Goal: Navigation & Orientation: Find specific page/section

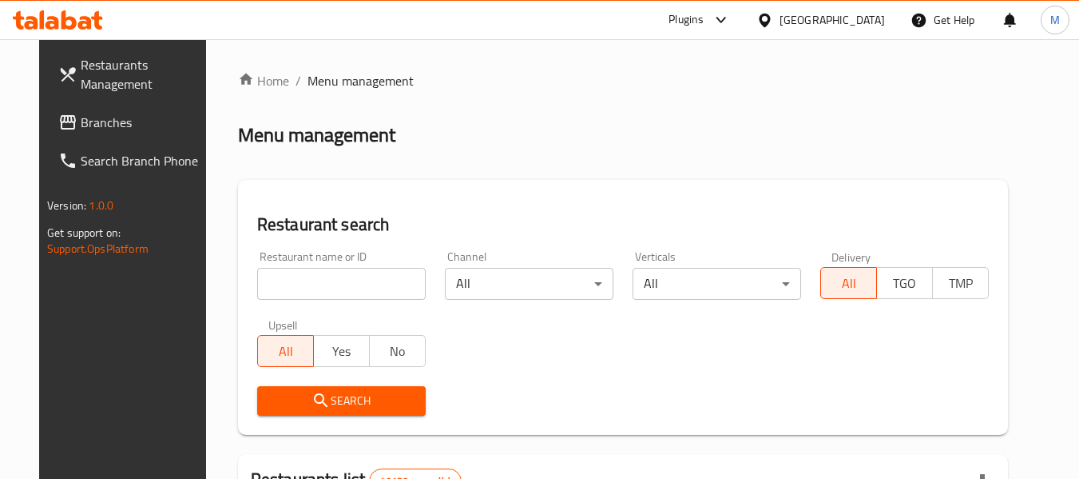
click at [97, 131] on span "Branches" at bounding box center [144, 122] width 126 height 19
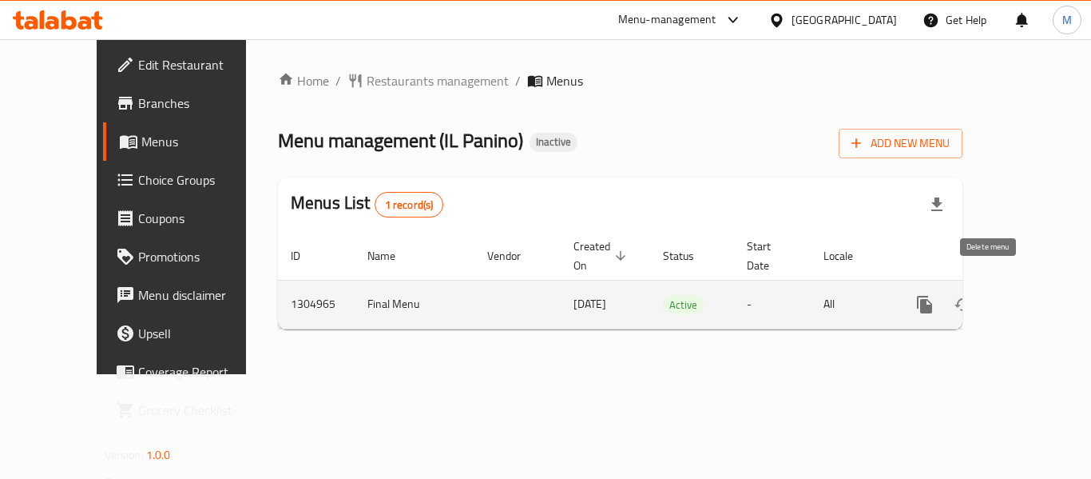
click at [993, 300] on button "enhanced table" at bounding box center [1002, 304] width 38 height 38
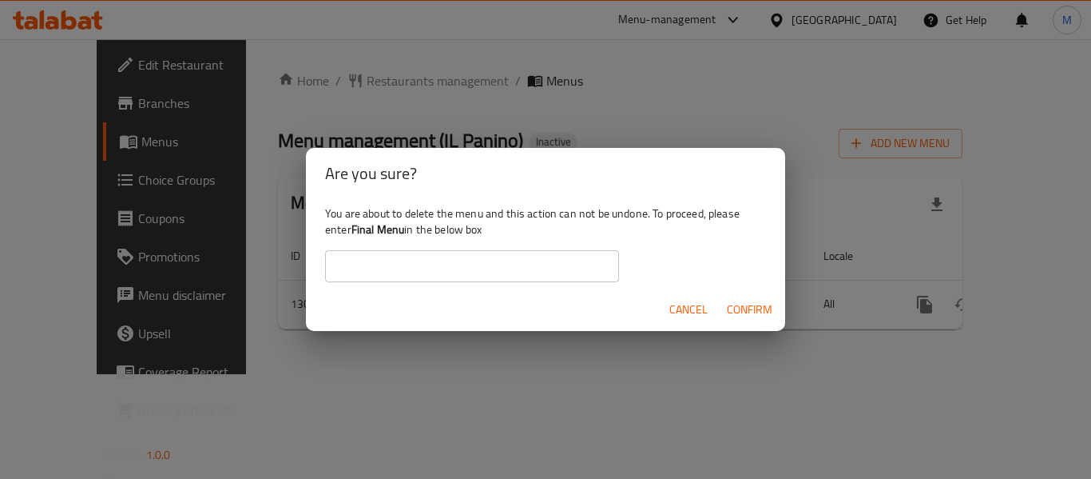
click at [686, 300] on span "Cancel" at bounding box center [689, 310] width 38 height 20
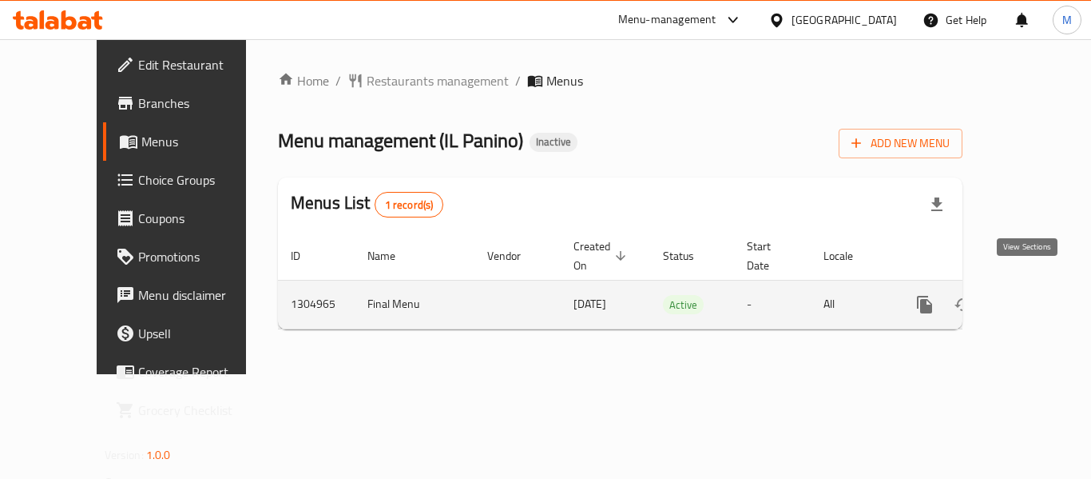
click at [1037, 285] on link "enhanced table" at bounding box center [1040, 304] width 38 height 38
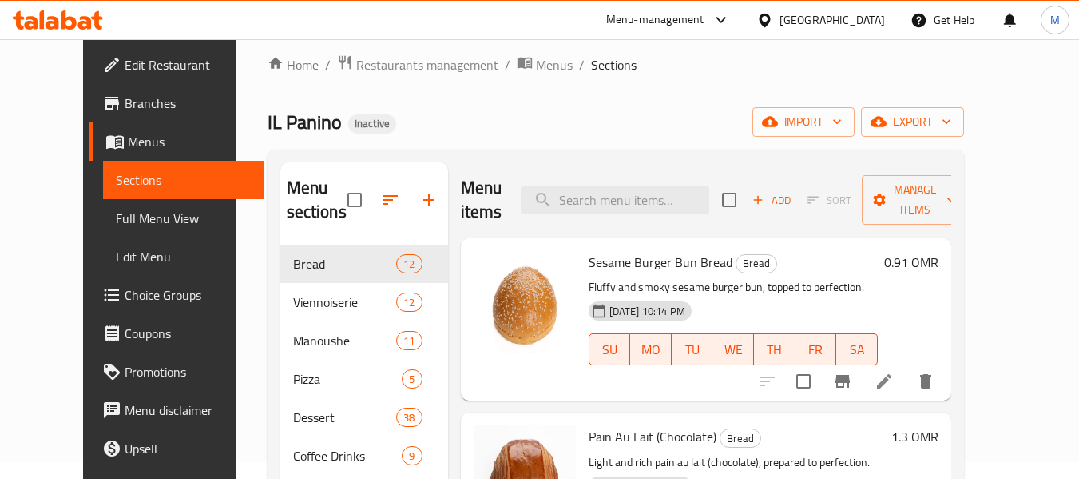
scroll to position [16, 0]
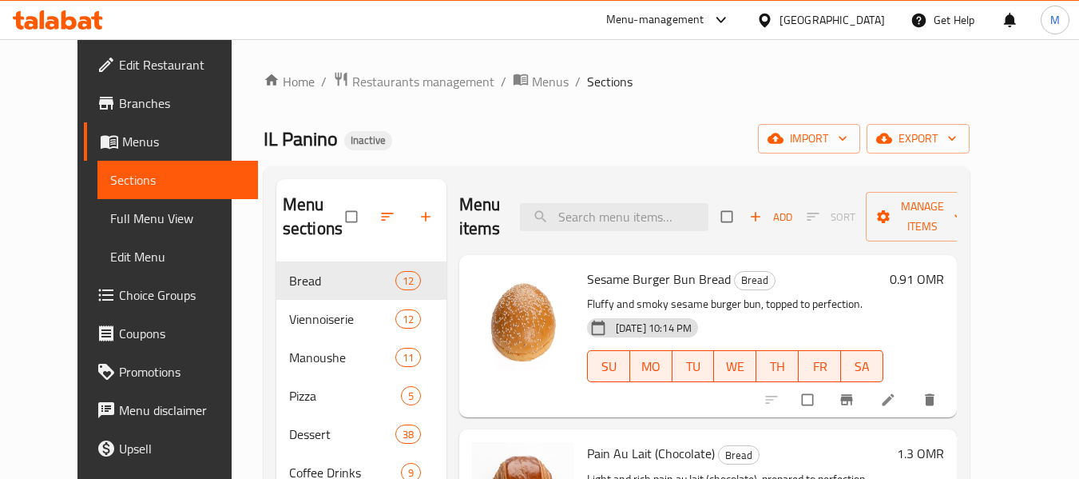
click at [110, 216] on span "Full Menu View" at bounding box center [177, 218] width 135 height 19
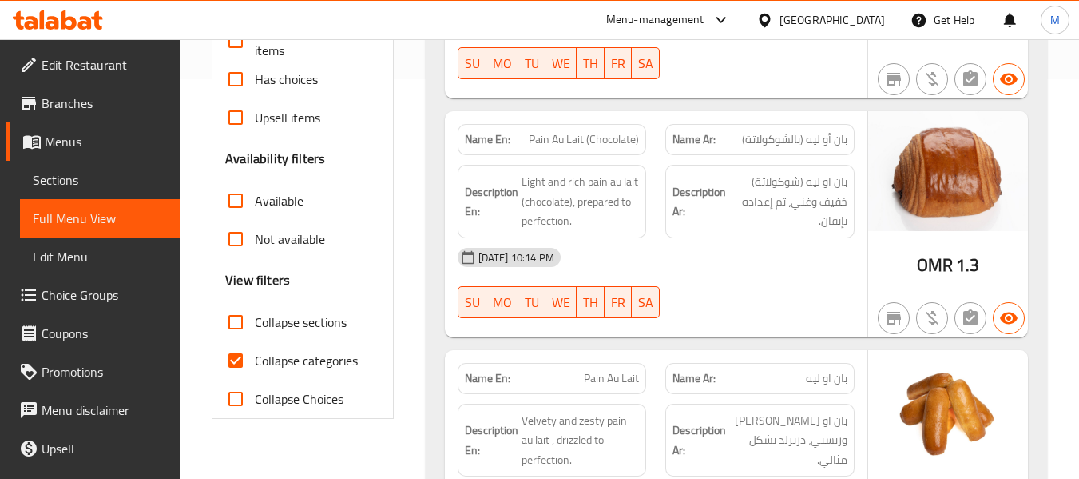
click at [112, 188] on span "Sections" at bounding box center [100, 179] width 135 height 19
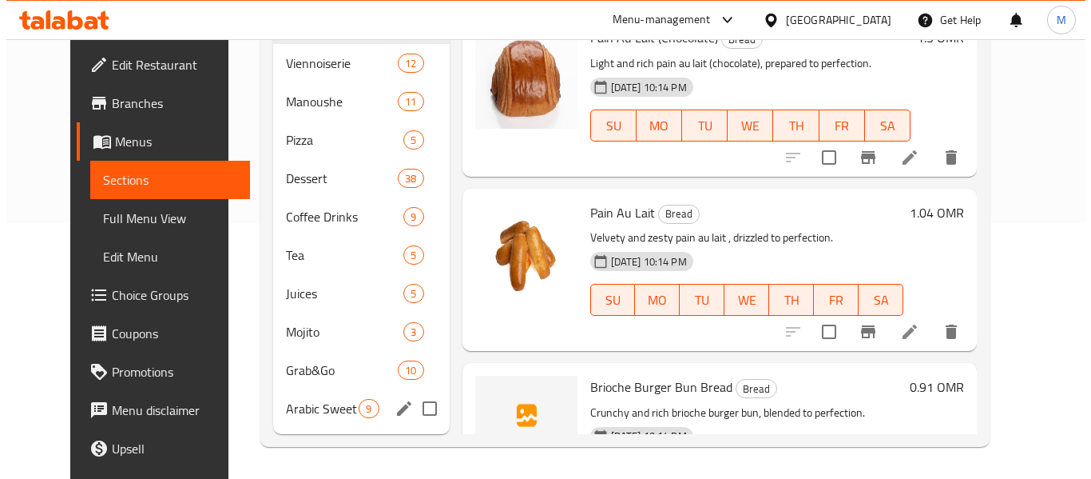
scroll to position [176, 0]
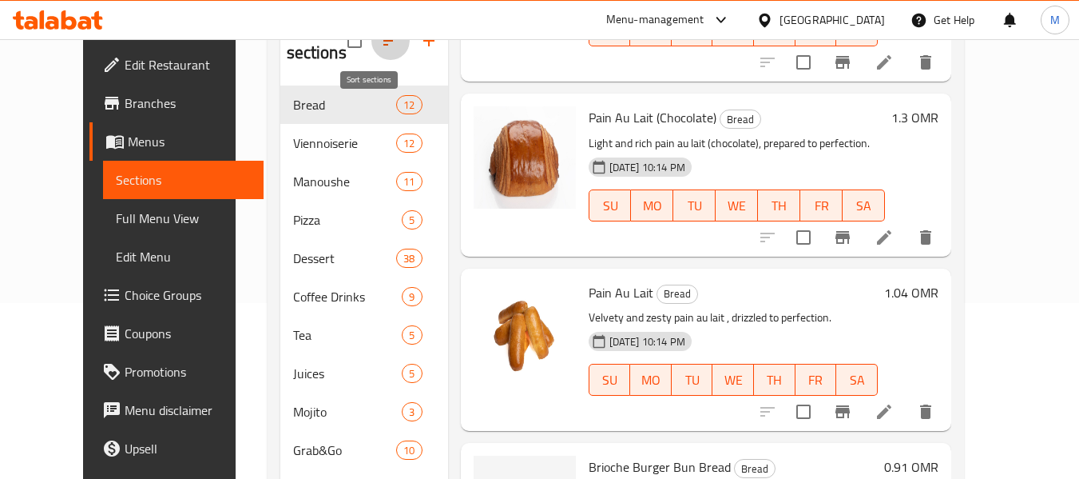
click at [381, 50] on icon "button" at bounding box center [390, 40] width 19 height 19
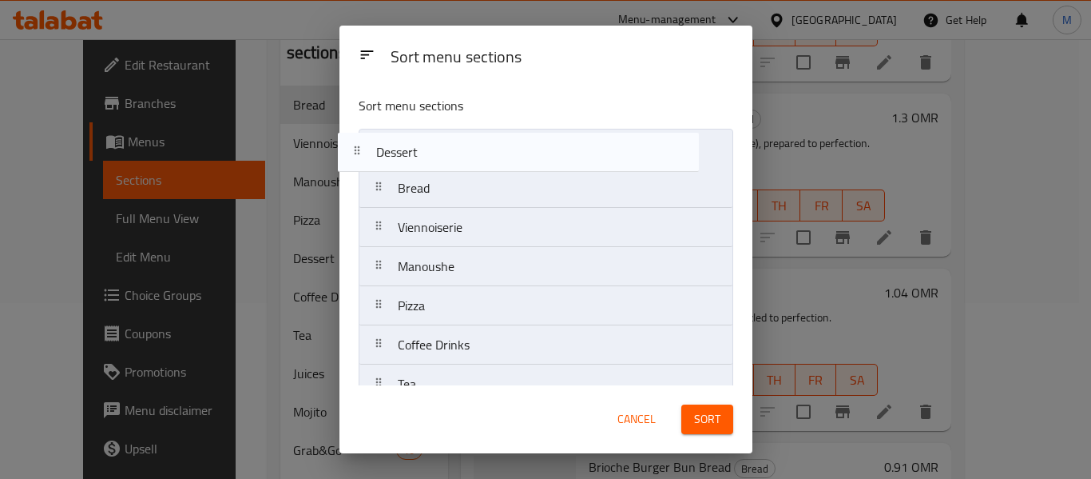
drag, startPoint x: 439, startPoint y: 307, endPoint x: 418, endPoint y: 146, distance: 162.0
click at [418, 146] on nav "Bread Viennoiserie Manoushe Pizza Dessert Coffee Drinks Tea Juices Mojito Grab&…" at bounding box center [546, 345] width 375 height 432
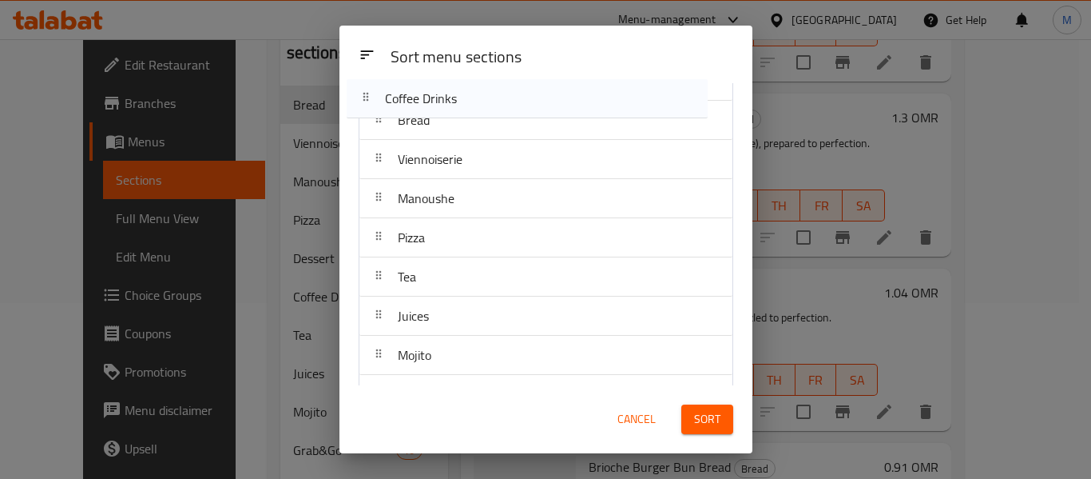
scroll to position [0, 0]
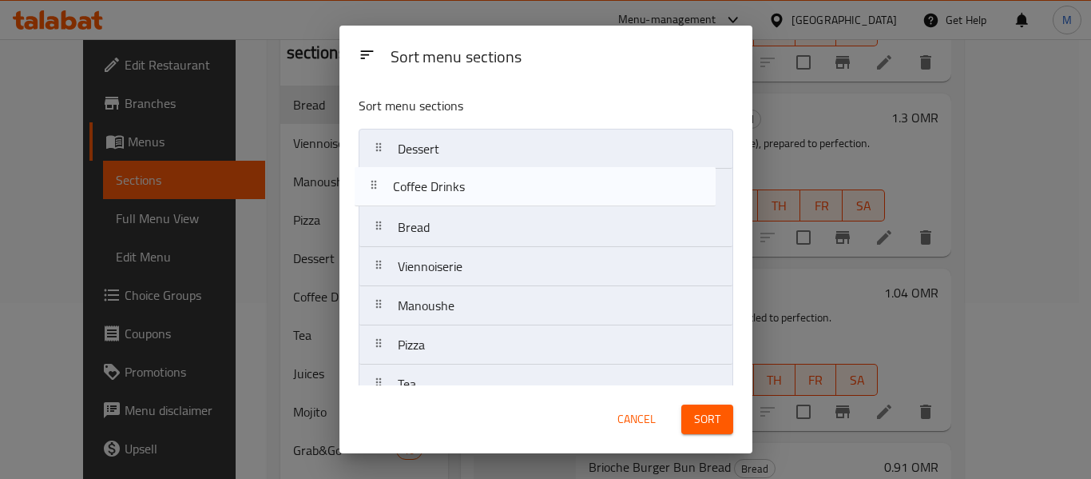
drag, startPoint x: 483, startPoint y: 275, endPoint x: 479, endPoint y: 186, distance: 88.8
click at [479, 186] on nav "Dessert Bread Viennoiserie Manoushe Pizza Coffee Drinks Tea Juices Mojito Grab&…" at bounding box center [546, 345] width 375 height 432
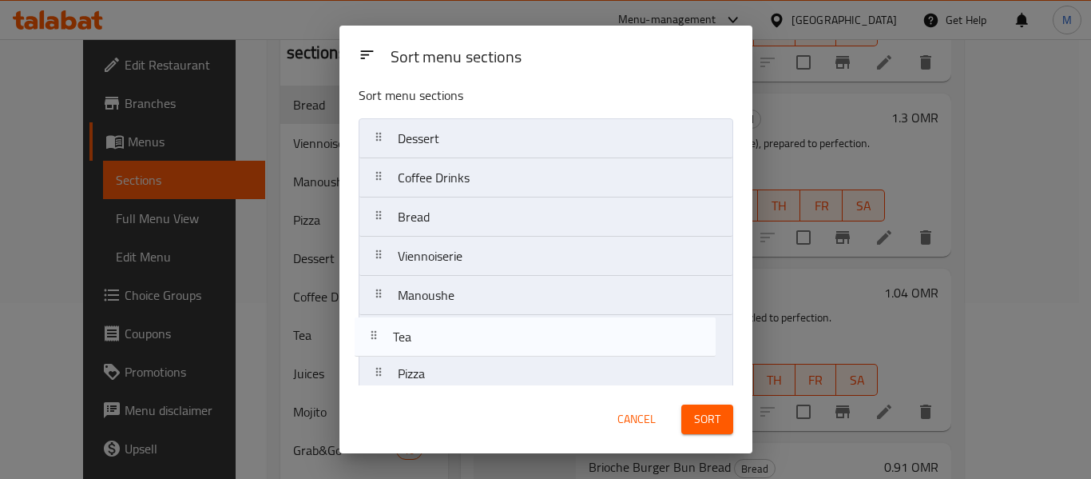
scroll to position [12, 0]
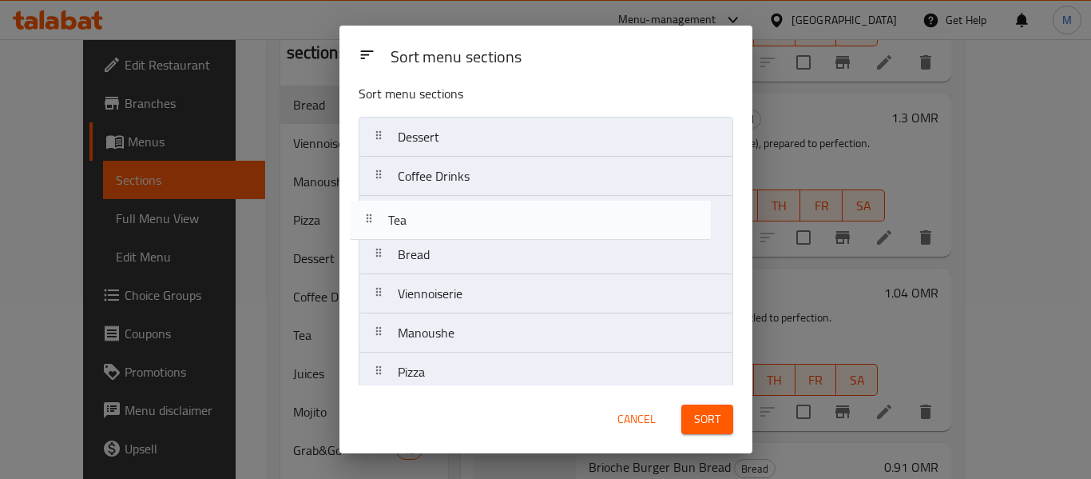
drag, startPoint x: 431, startPoint y: 381, endPoint x: 419, endPoint y: 211, distance: 170.7
click at [419, 211] on nav "Dessert Coffee Drinks Bread Viennoiserie Manoushe Pizza Tea Juices Mojito Grab&…" at bounding box center [546, 333] width 375 height 432
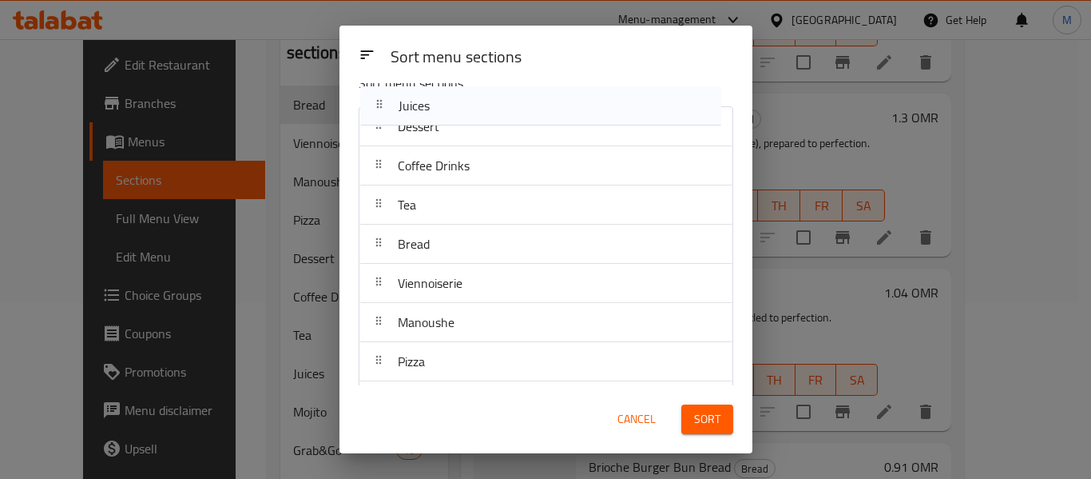
scroll to position [0, 0]
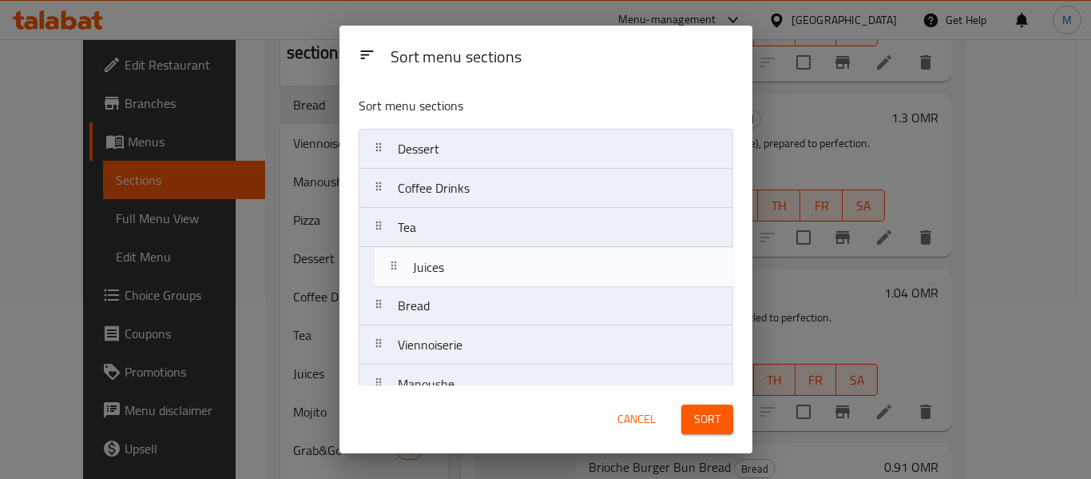
drag, startPoint x: 438, startPoint y: 260, endPoint x: 451, endPoint y: 272, distance: 18.1
click at [451, 272] on nav "Dessert Coffee Drinks Tea Bread Viennoiserie Manoushe Pizza Juices Mojito Grab&…" at bounding box center [546, 345] width 375 height 432
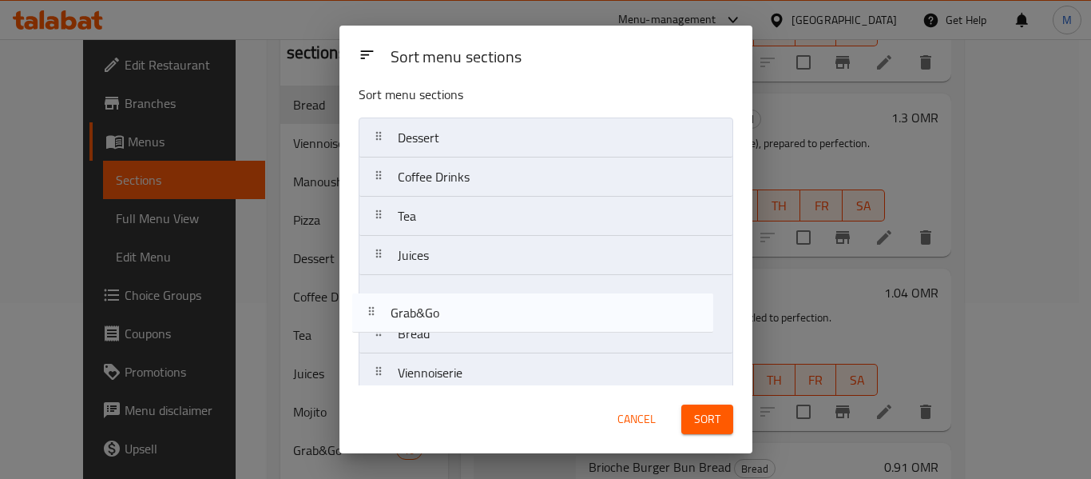
drag, startPoint x: 463, startPoint y: 326, endPoint x: 456, endPoint y: 309, distance: 18.3
click at [456, 309] on nav "Dessert Coffee Drinks Tea Juices Bread Viennoiserie Manoushe Pizza Mojito Grab&…" at bounding box center [546, 333] width 375 height 432
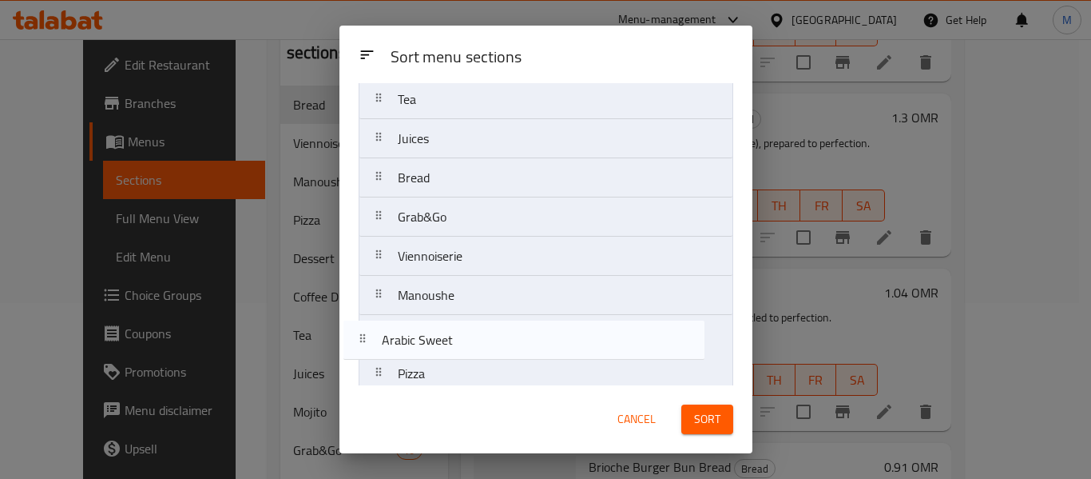
scroll to position [139, 0]
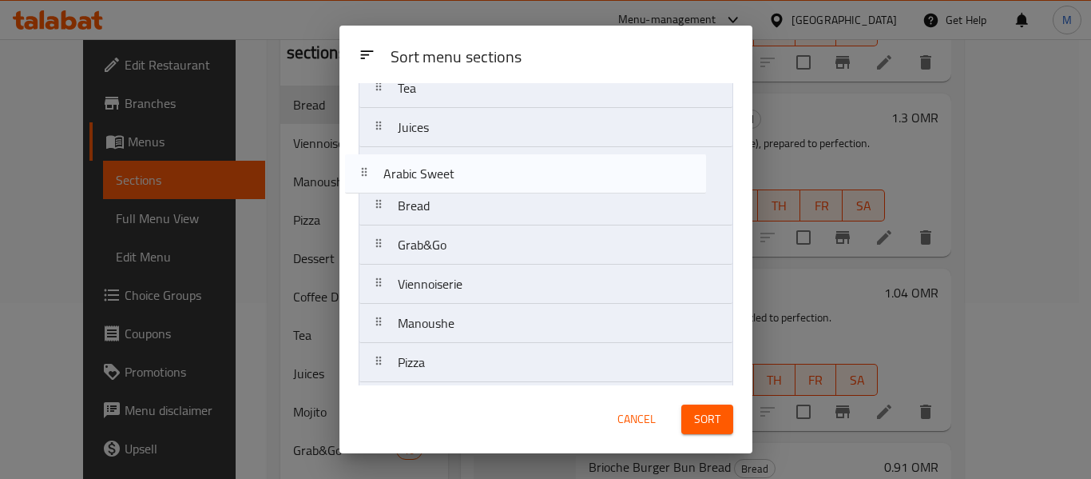
drag, startPoint x: 517, startPoint y: 364, endPoint x: 503, endPoint y: 173, distance: 190.7
click at [503, 173] on nav "Dessert Coffee Drinks Tea Juices Bread Grab&Go Viennoiserie Manoushe Pizza Moji…" at bounding box center [546, 206] width 375 height 432
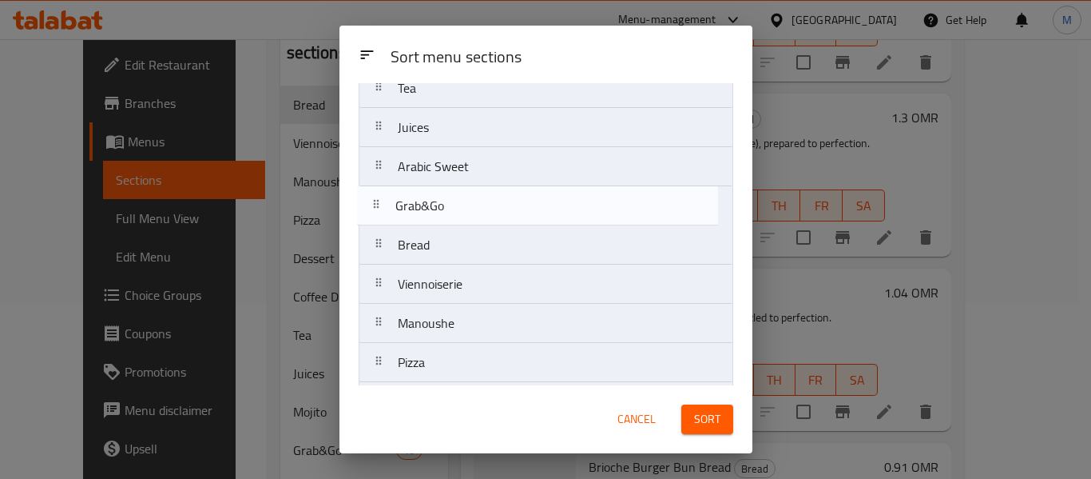
click at [487, 202] on nav "Dessert Coffee Drinks Tea Juices Arabic Sweet Bread Grab&Go Viennoiserie Manous…" at bounding box center [546, 206] width 375 height 432
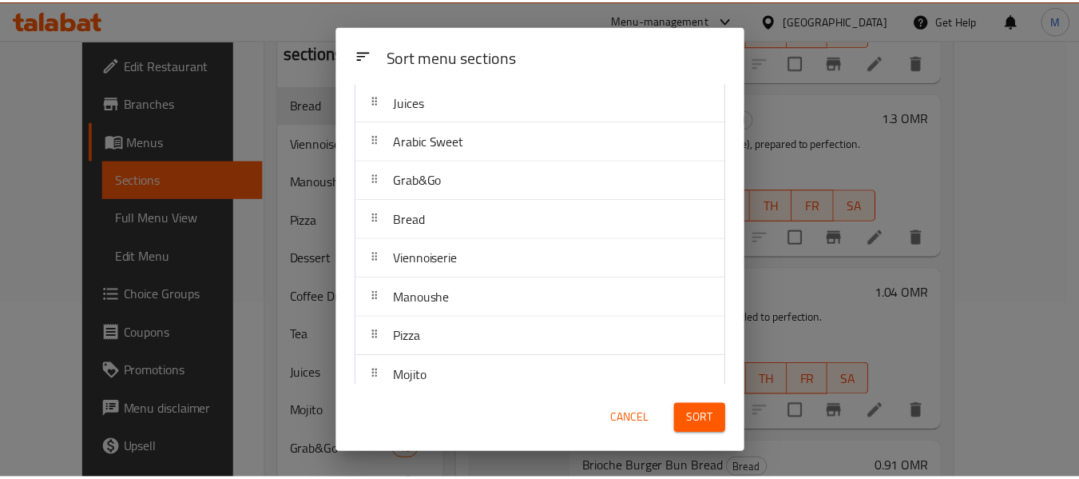
scroll to position [182, 0]
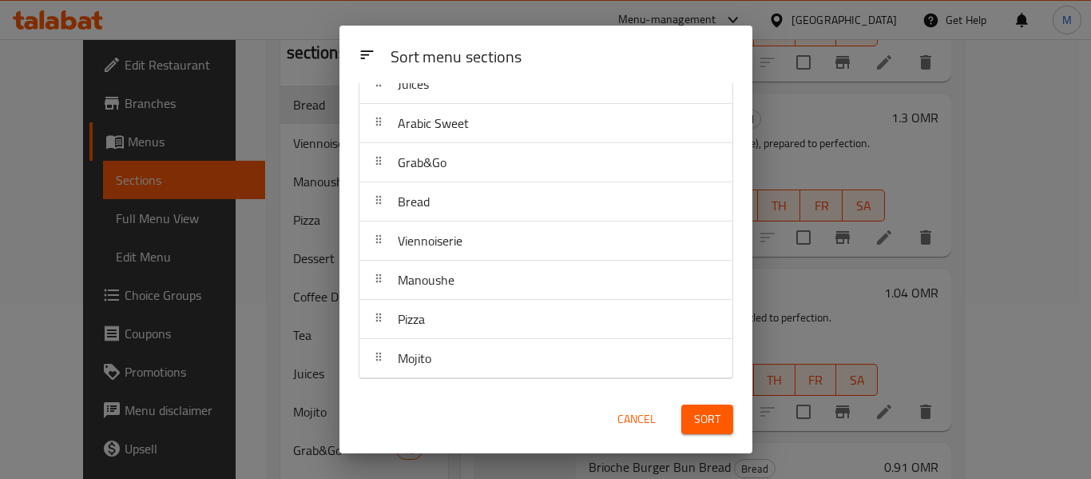
click at [697, 421] on span "Sort" at bounding box center [707, 419] width 26 height 20
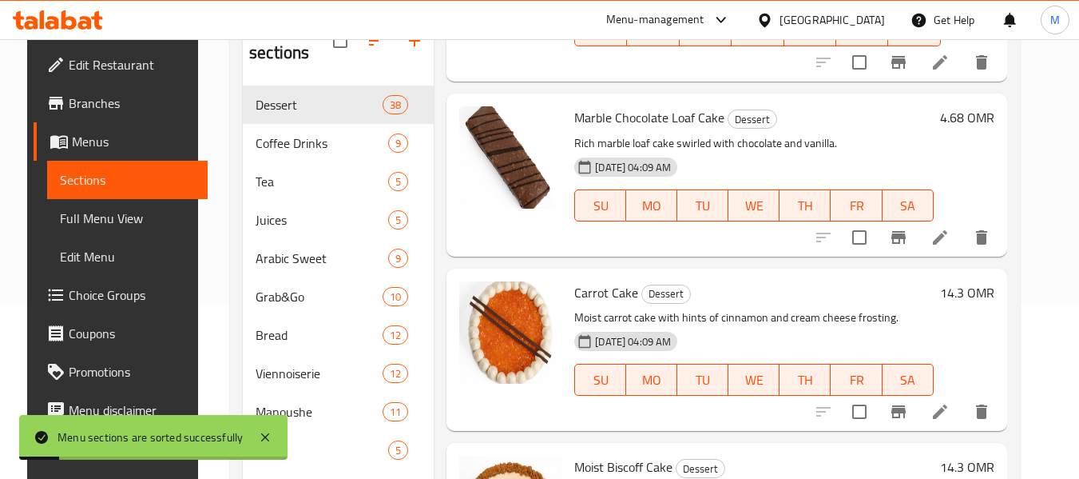
scroll to position [256, 0]
